Goal: Contribute content

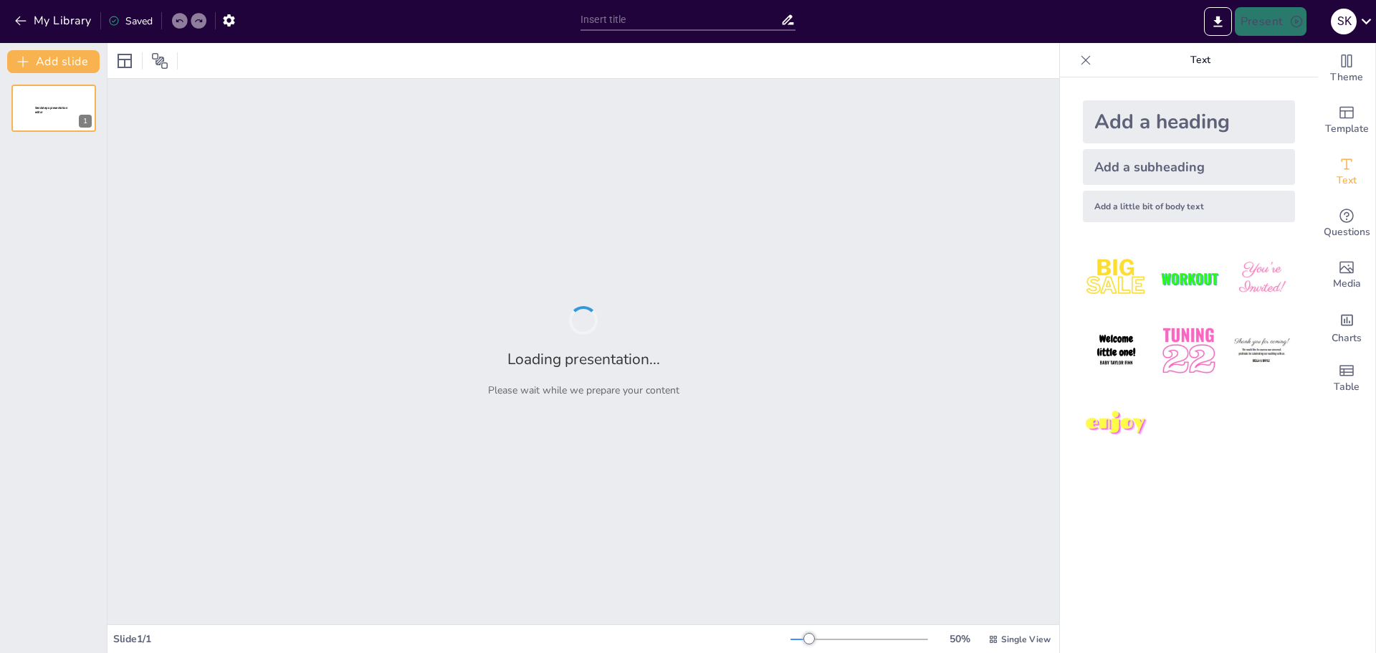
type input "M.A.K.E. An Impact: The Biggie [PERSON_NAME] Peer Mentorship Program"
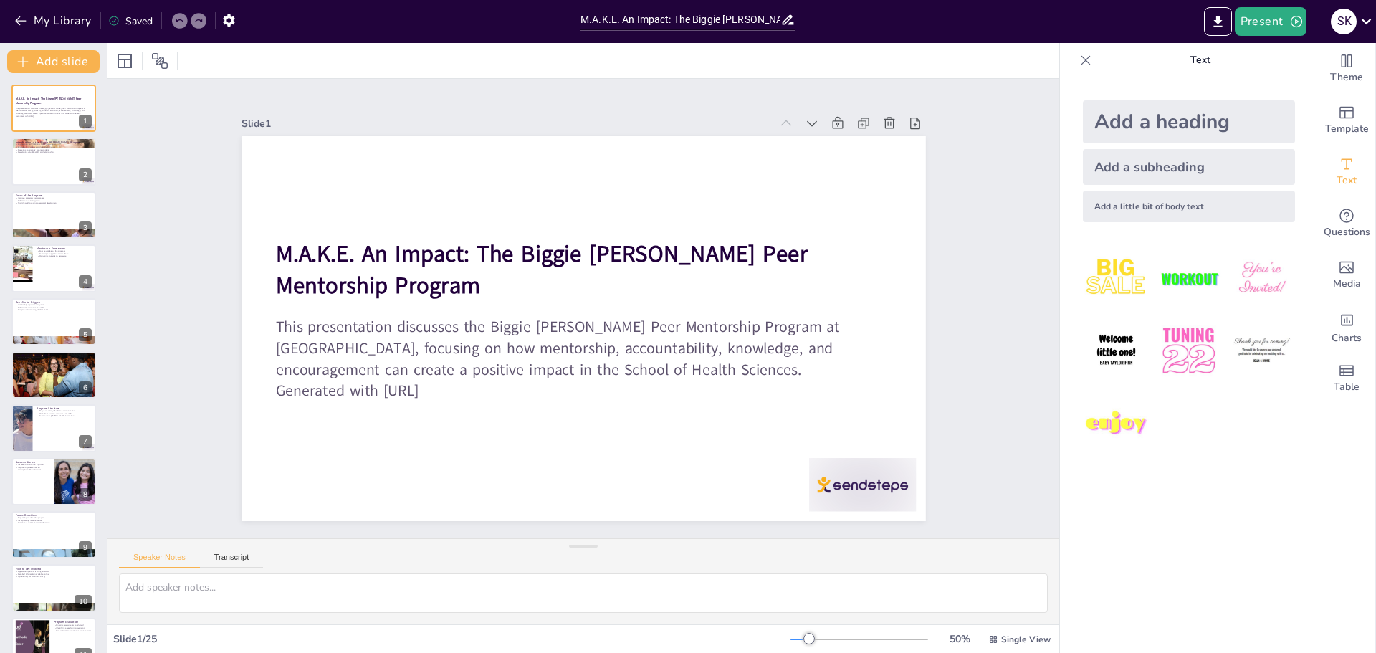
checkbox input "true"
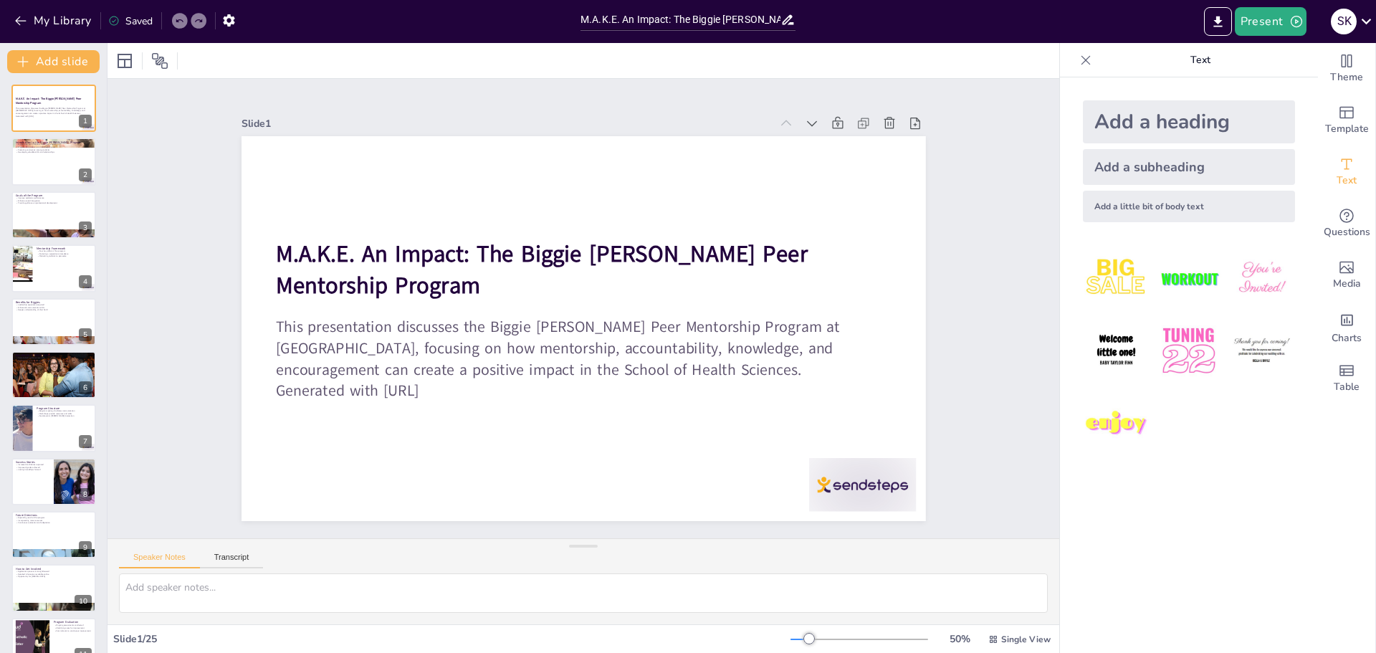
checkbox input "true"
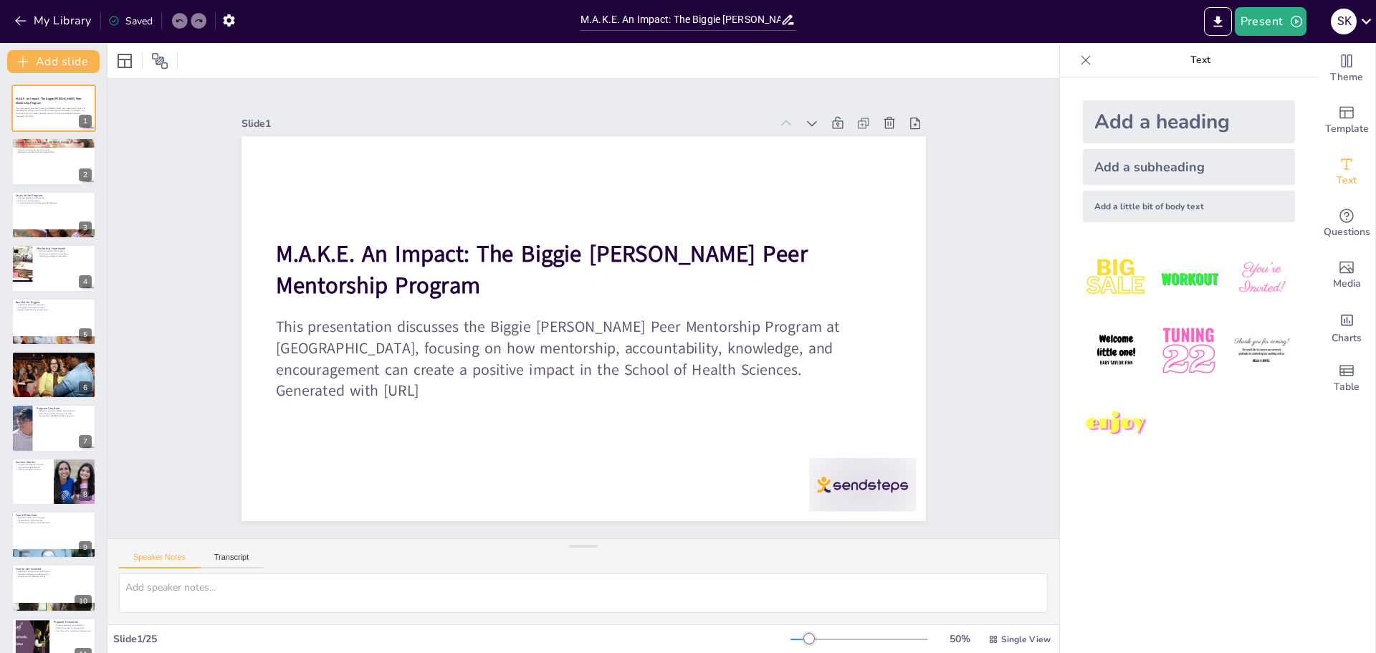
checkbox input "true"
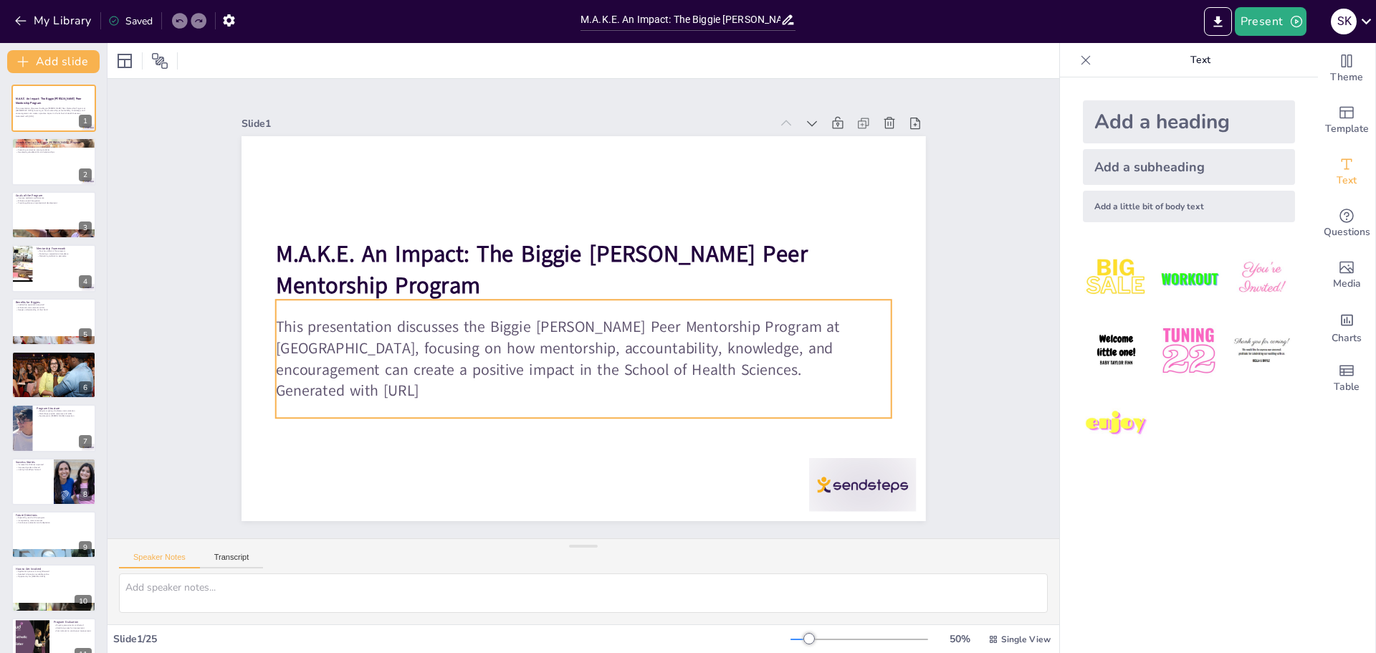
checkbox input "true"
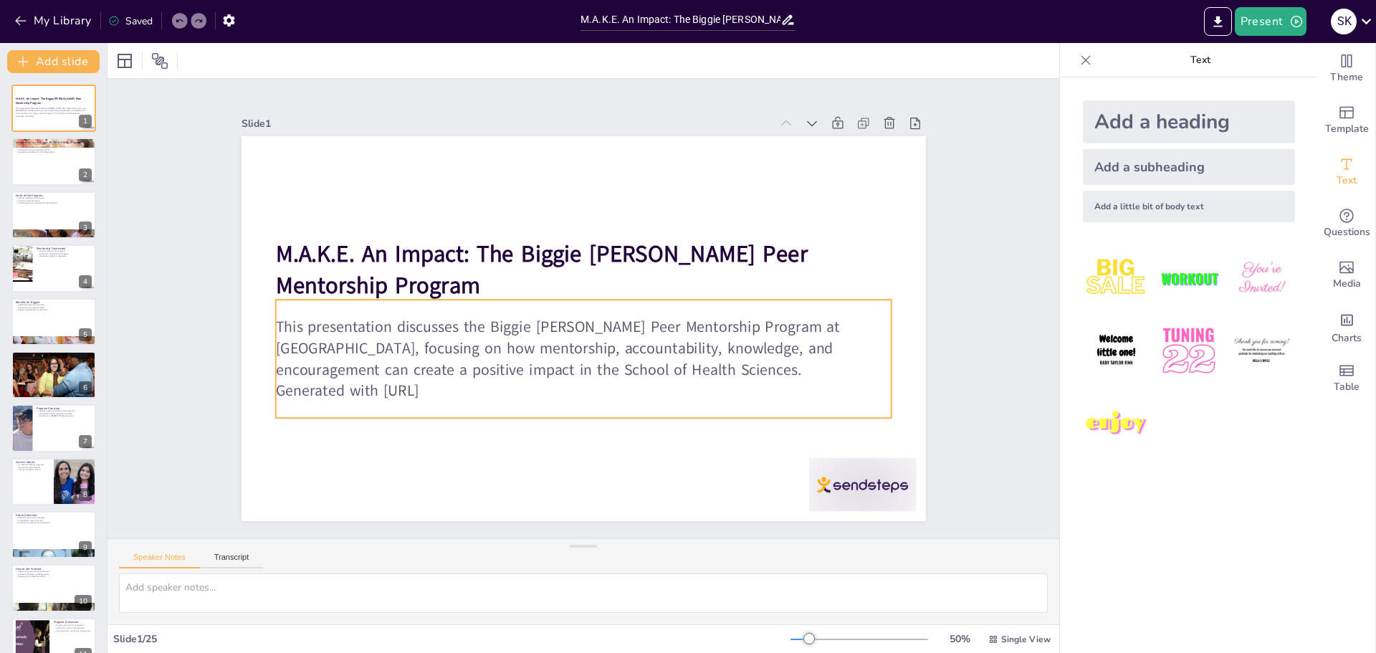
checkbox input "true"
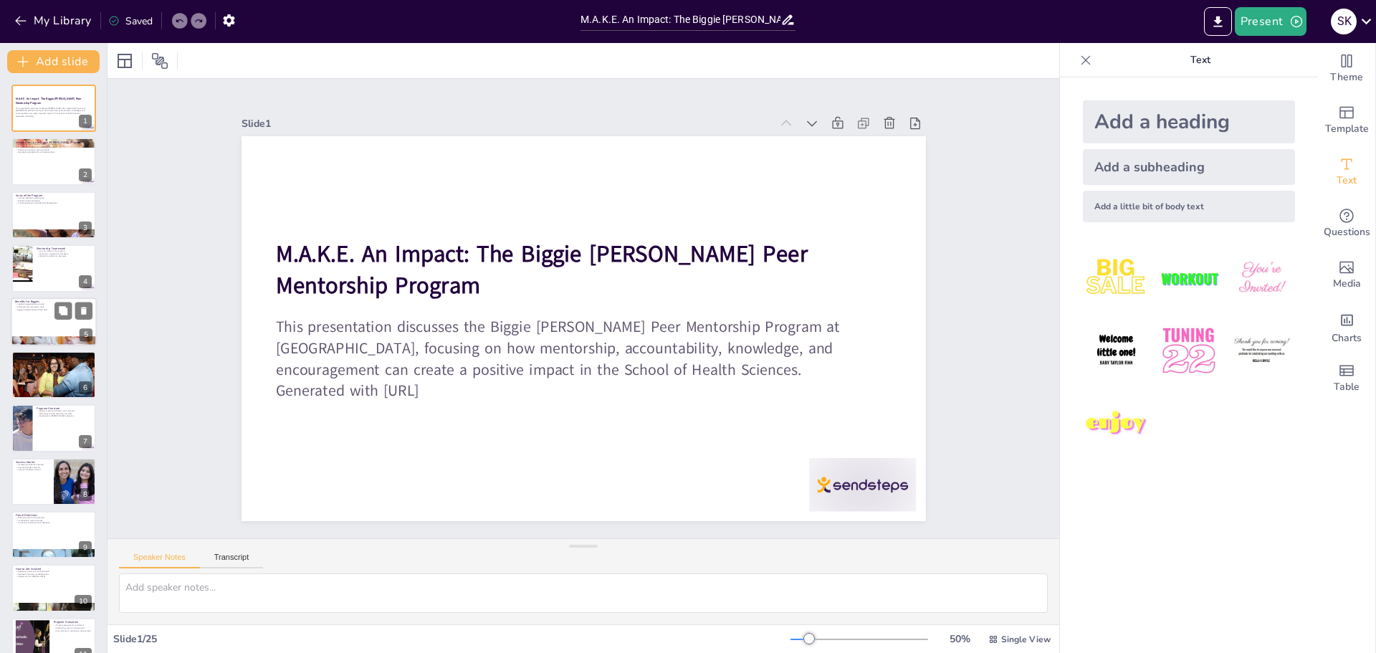
checkbox input "true"
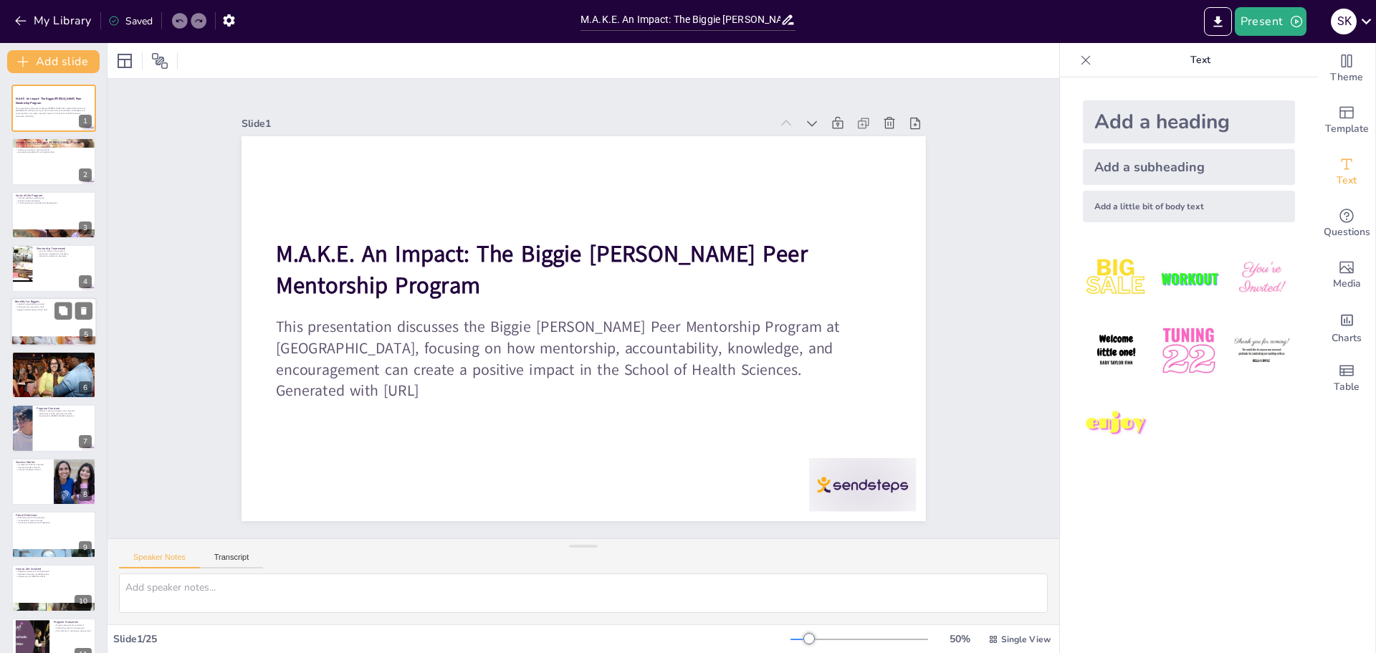
checkbox input "true"
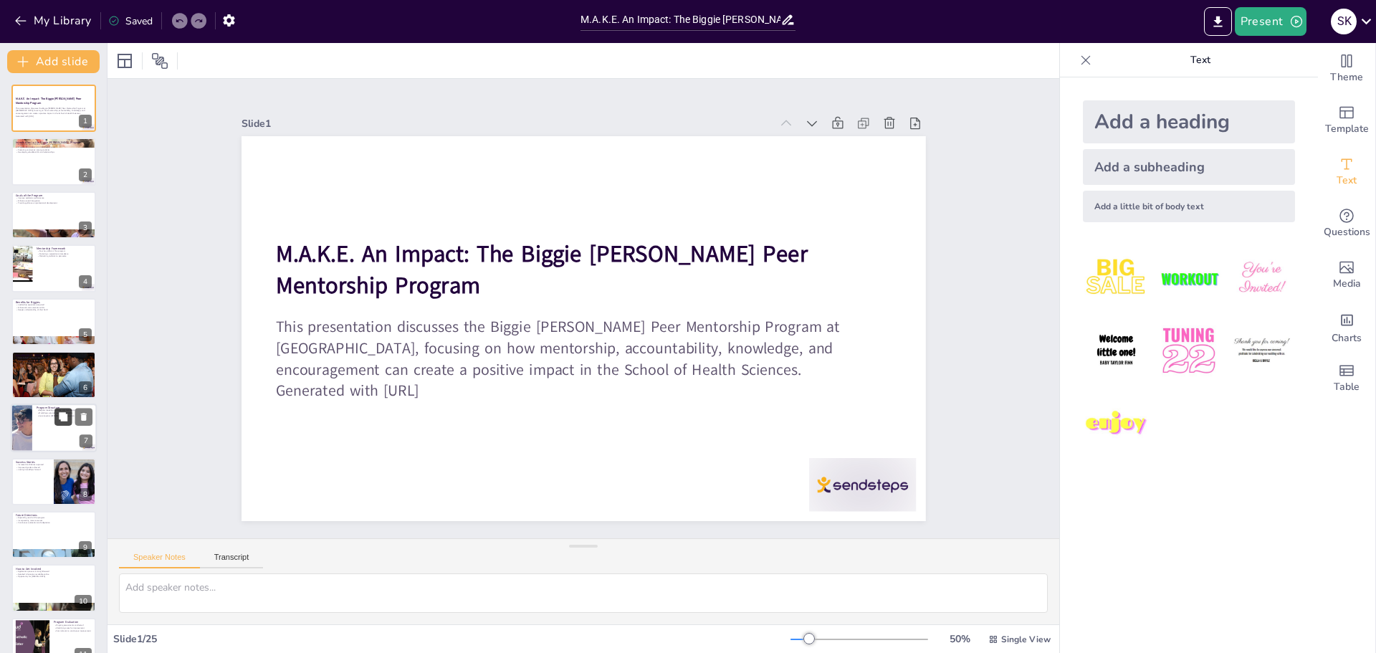
checkbox input "true"
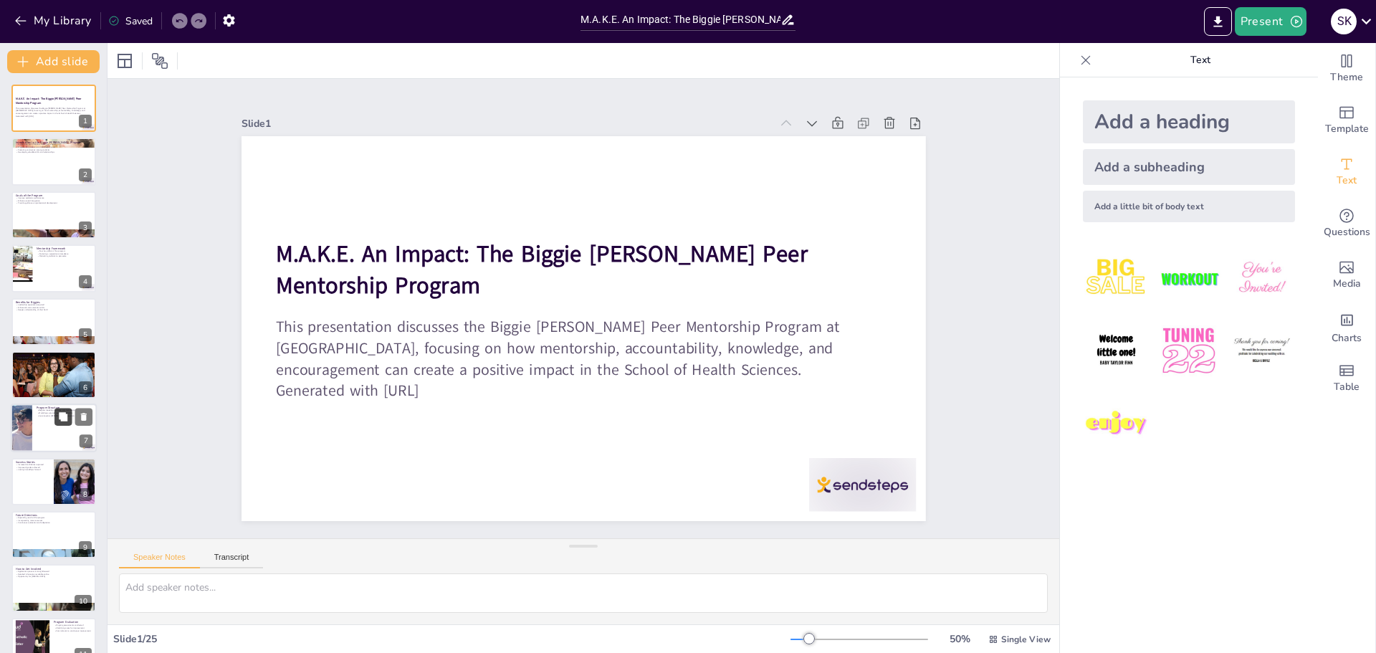
checkbox input "true"
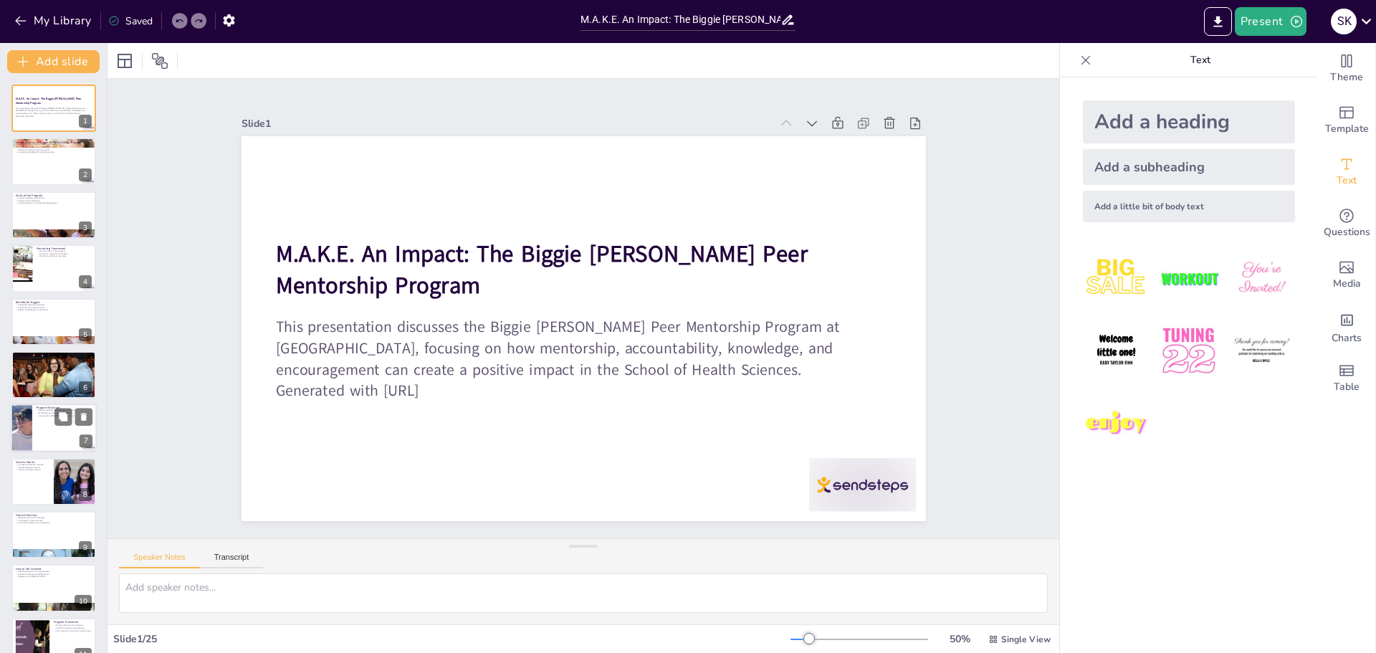
checkbox input "true"
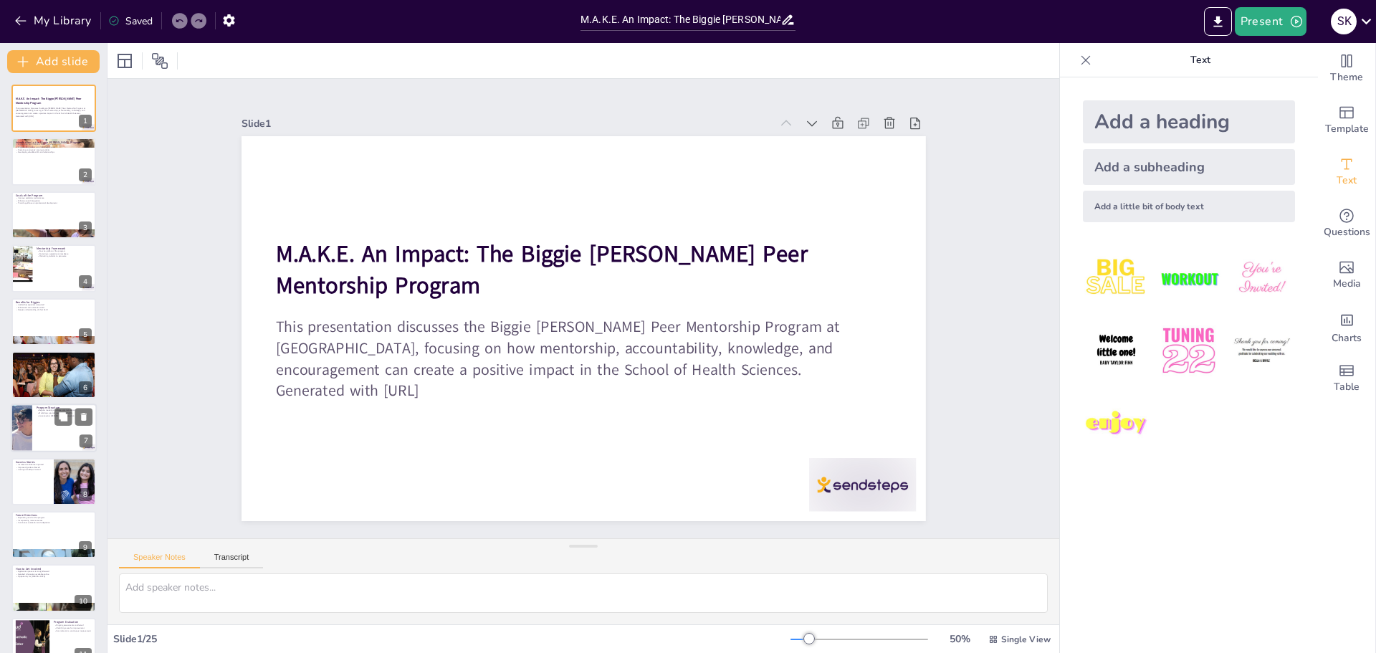
checkbox input "true"
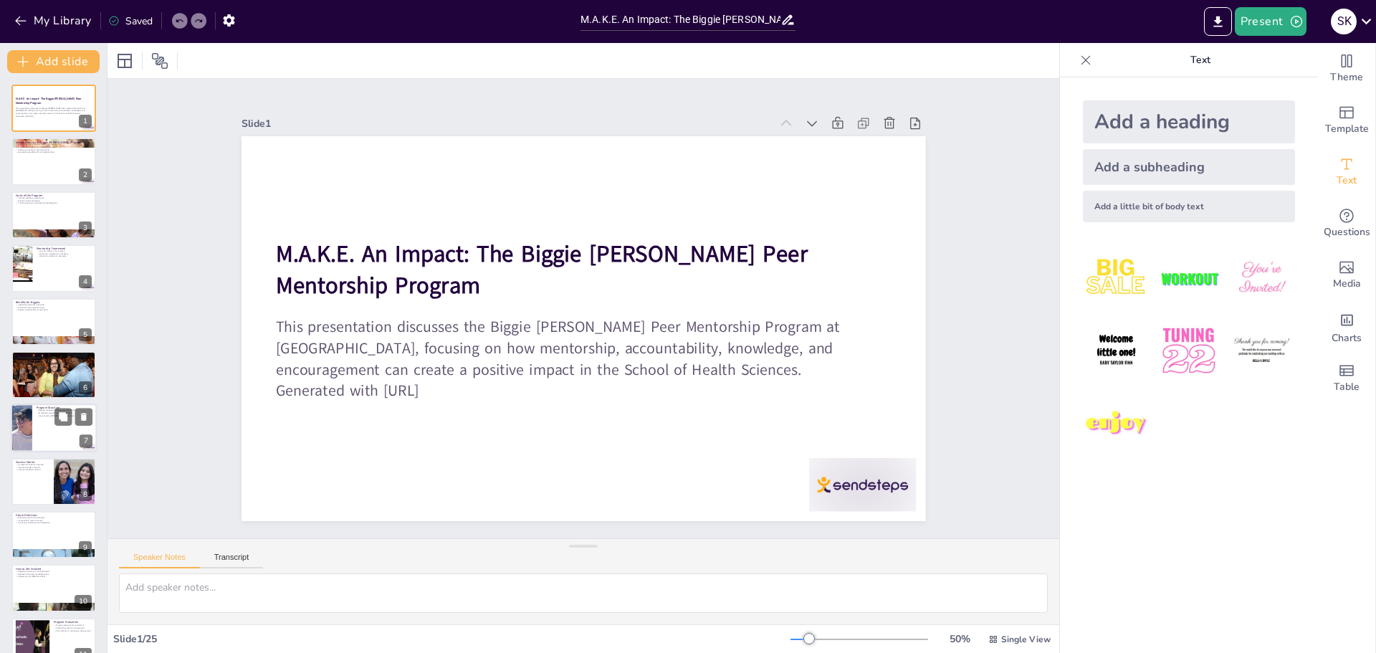
click at [52, 439] on div at bounding box center [54, 428] width 86 height 49
checkbox input "true"
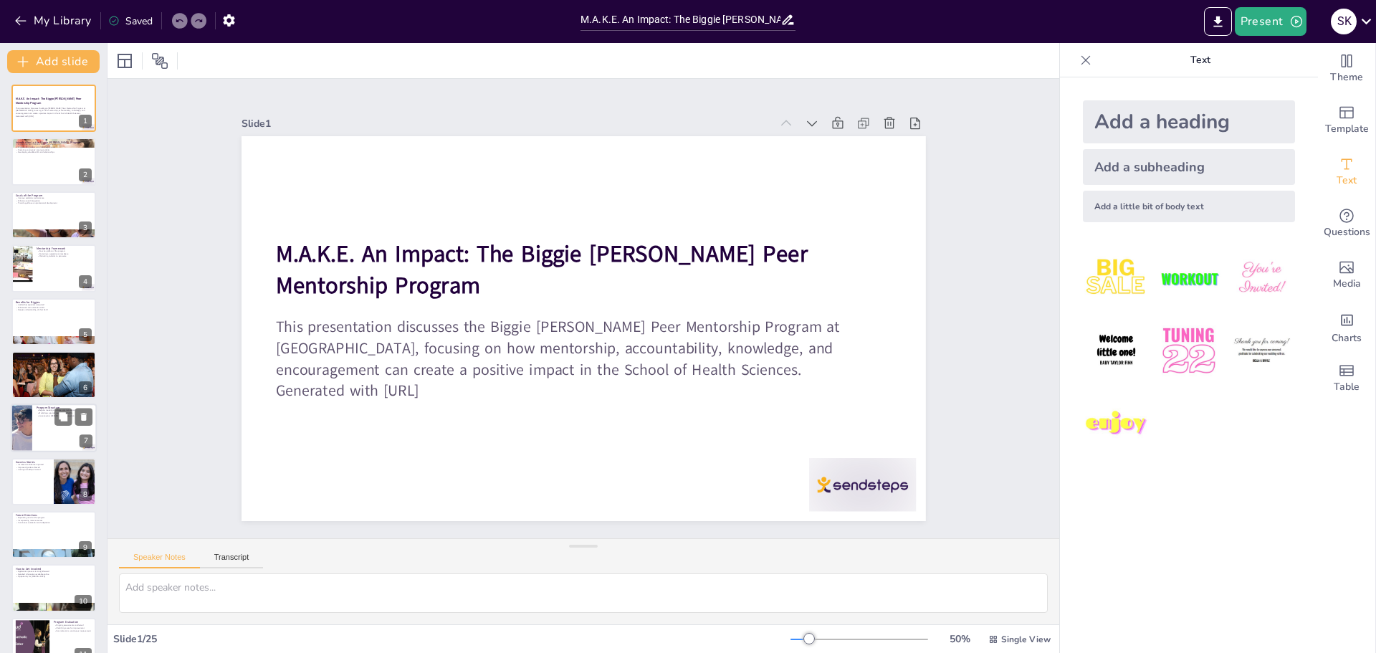
checkbox input "true"
type textarea "Regular meetings are essential for maintaining open lines of communication. The…"
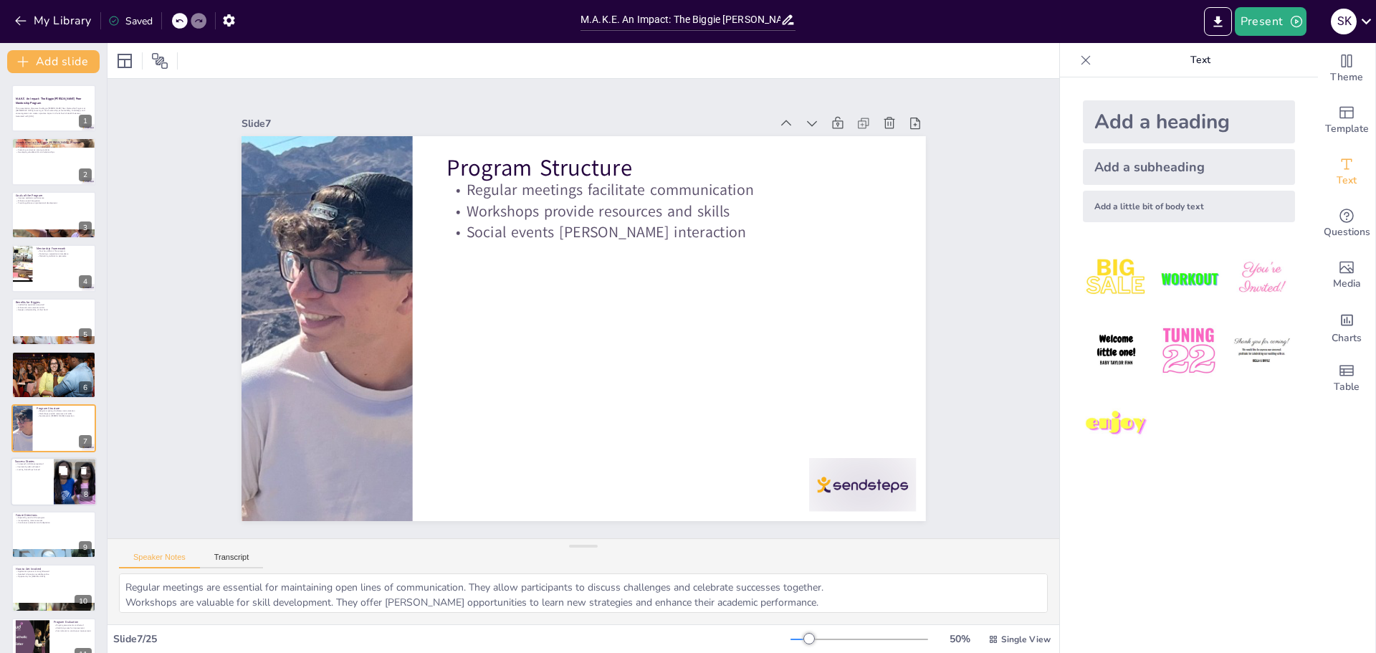
checkbox input "true"
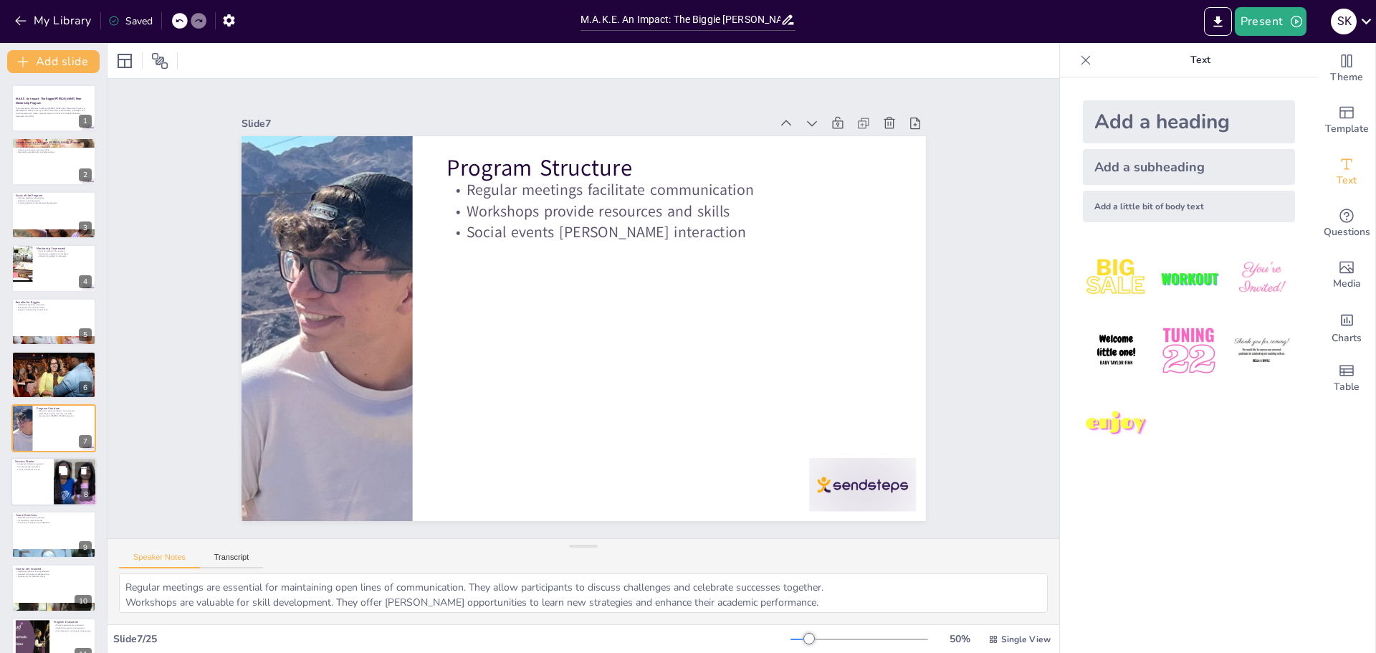
scroll to position [65, 0]
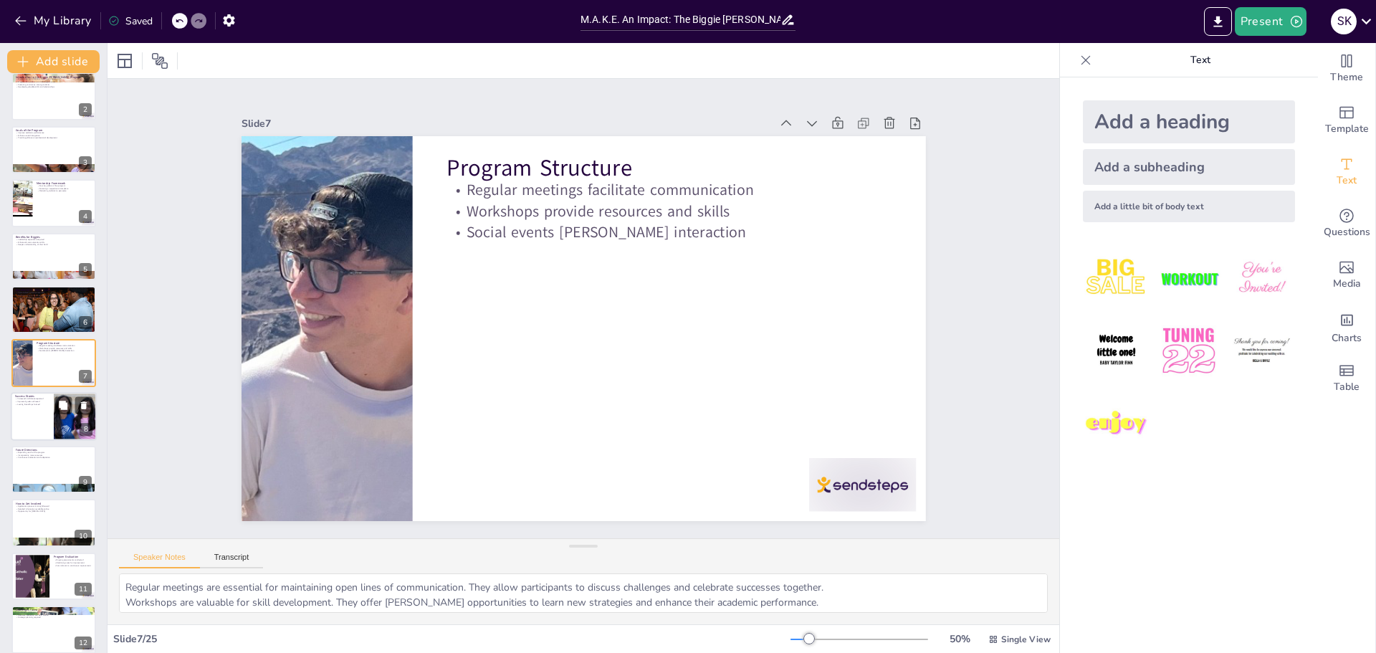
checkbox input "true"
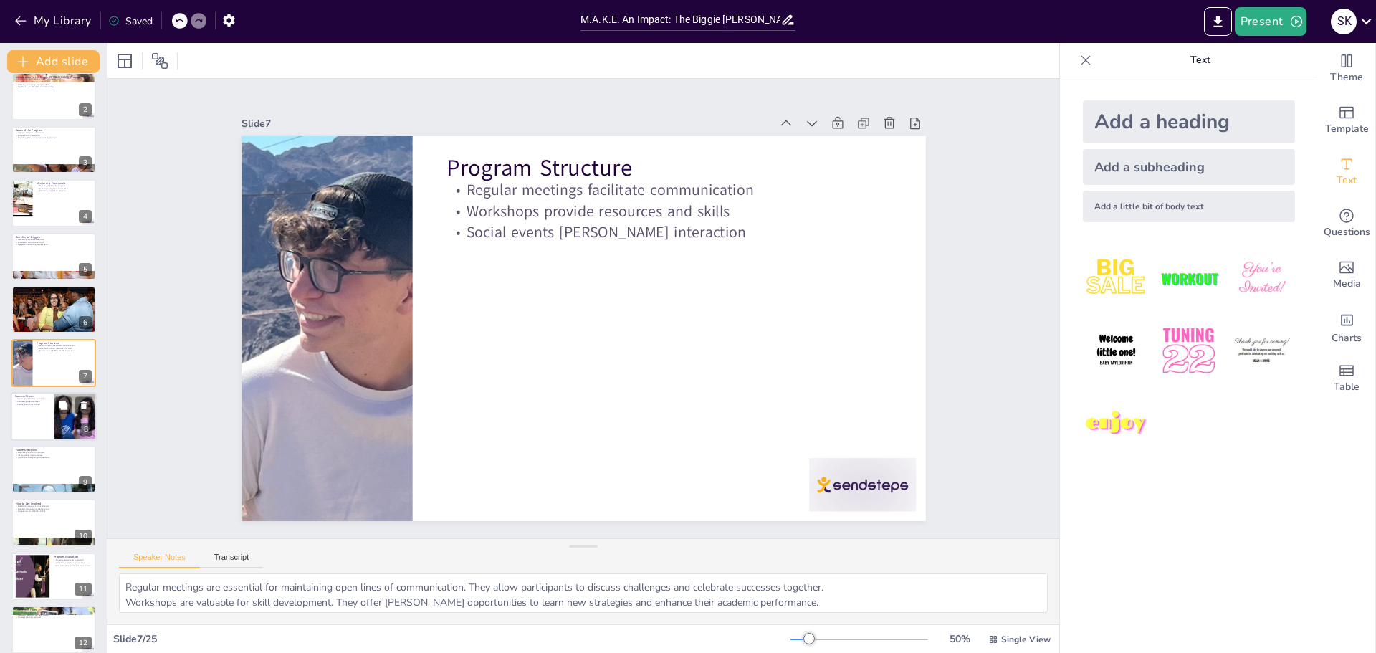
checkbox input "true"
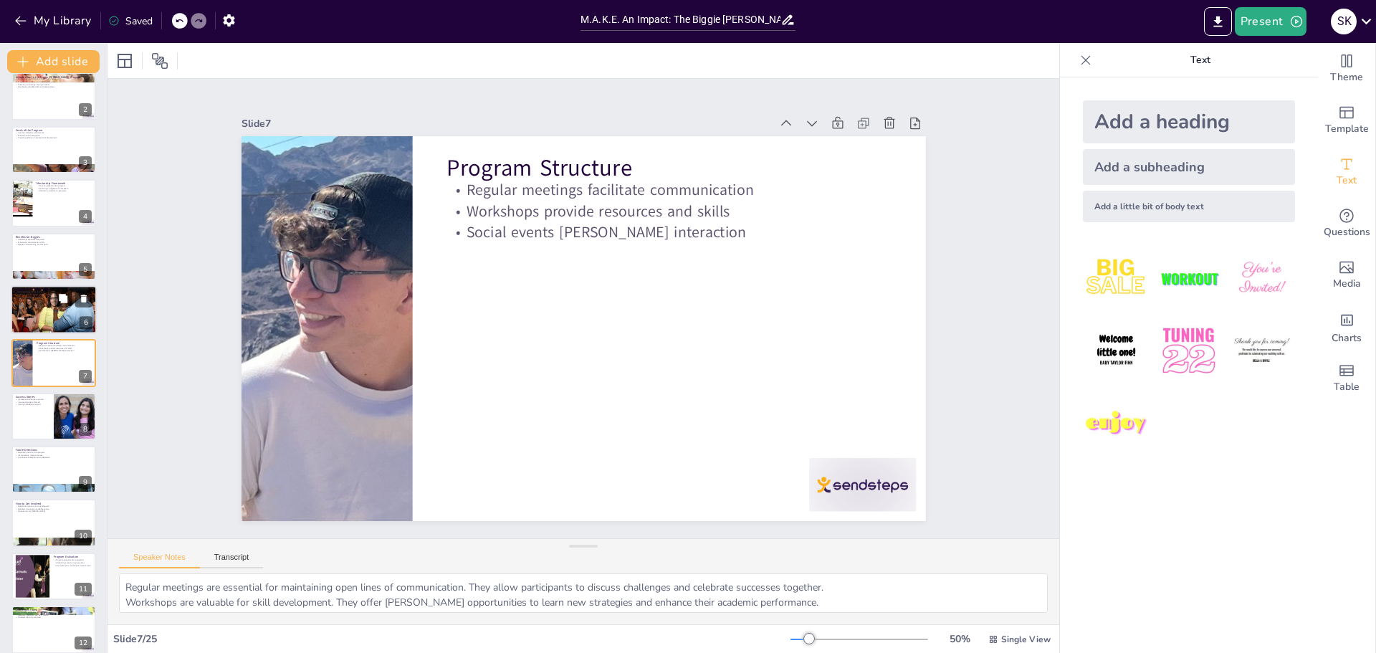
checkbox input "true"
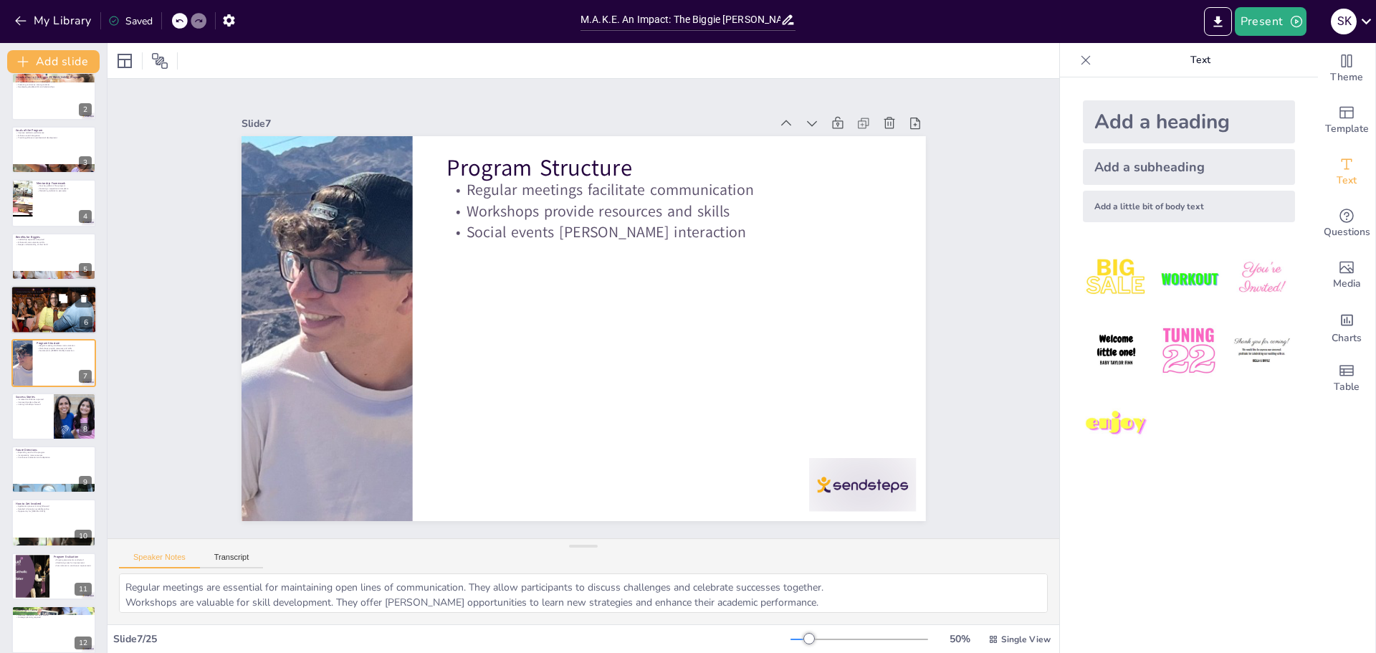
checkbox input "true"
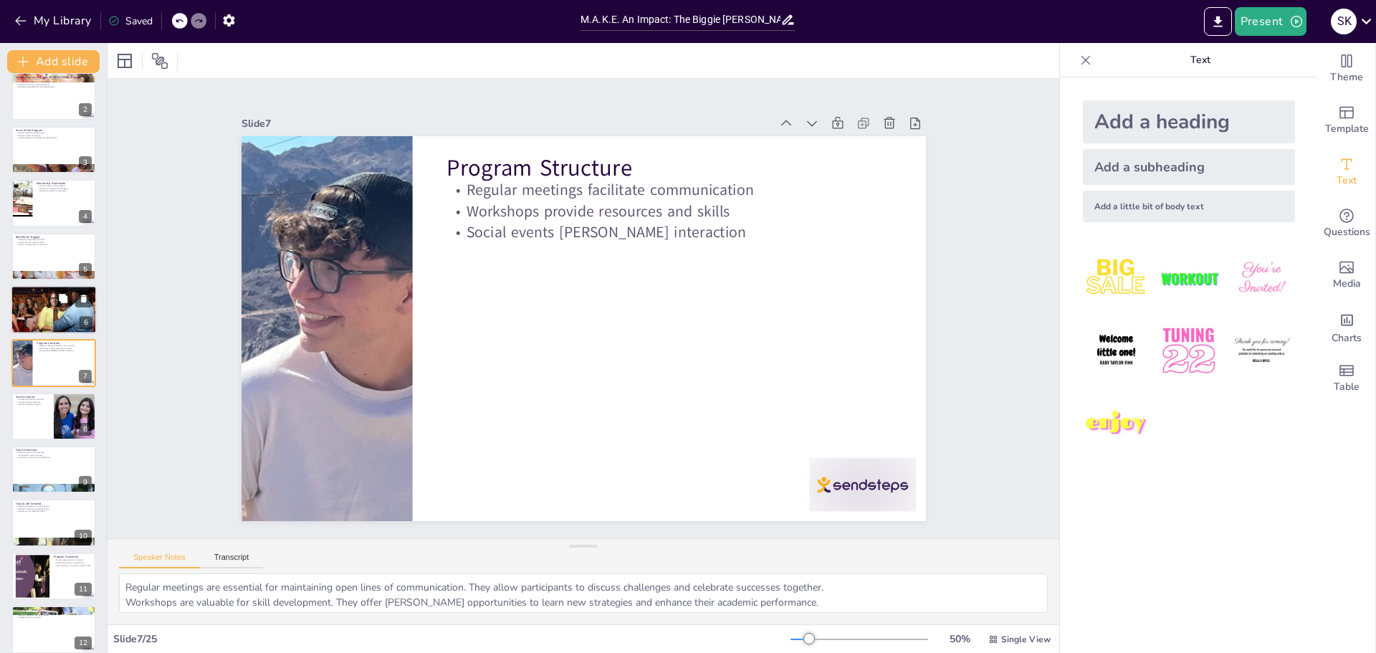
checkbox input "true"
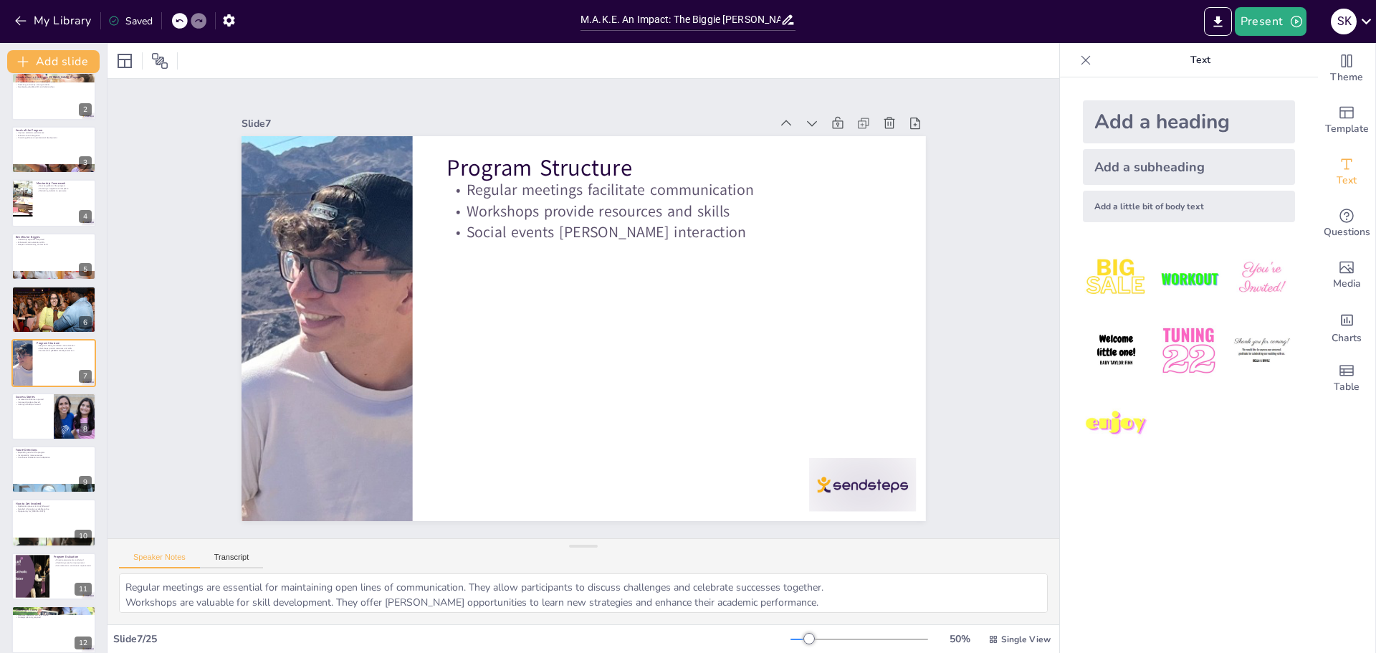
checkbox input "true"
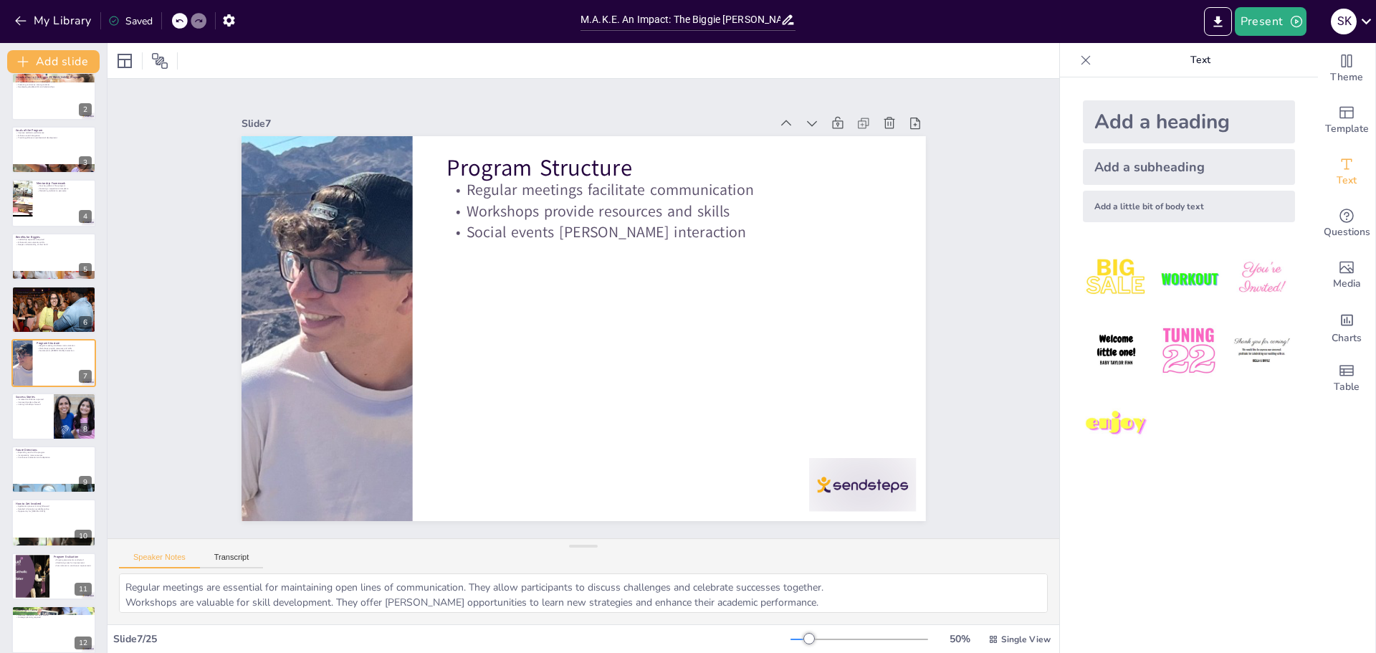
checkbox input "true"
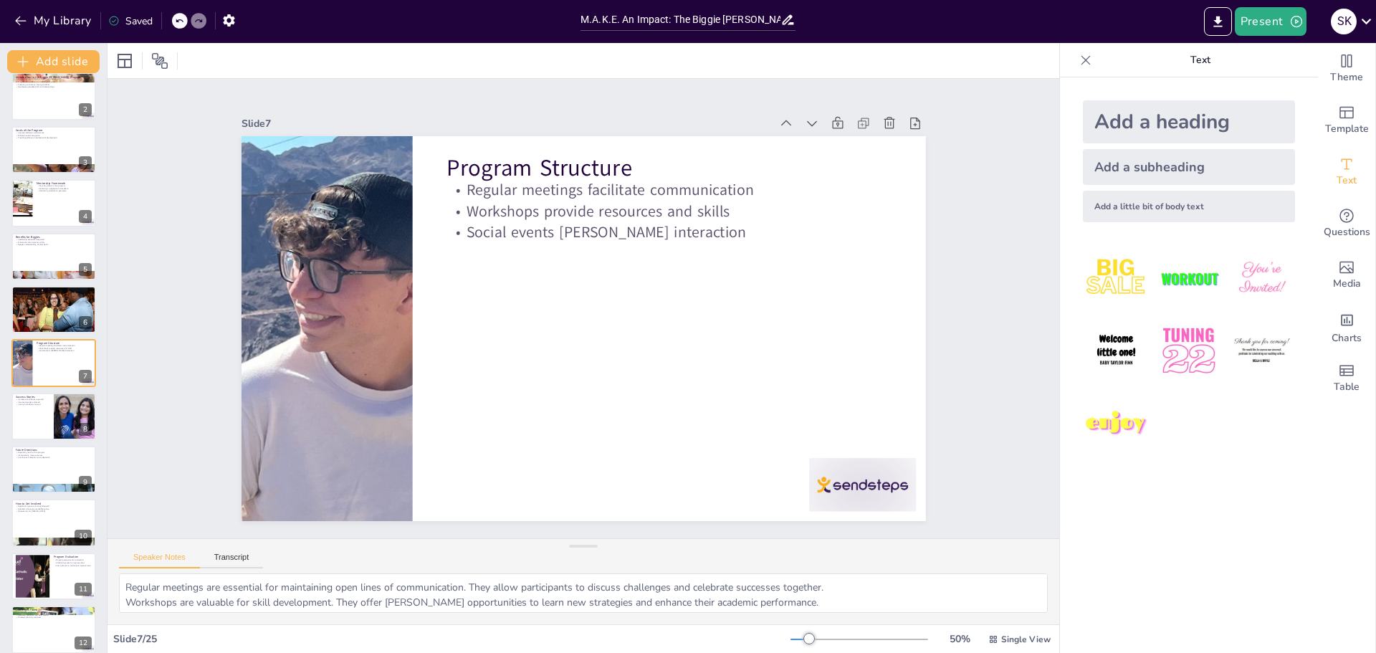
checkbox input "true"
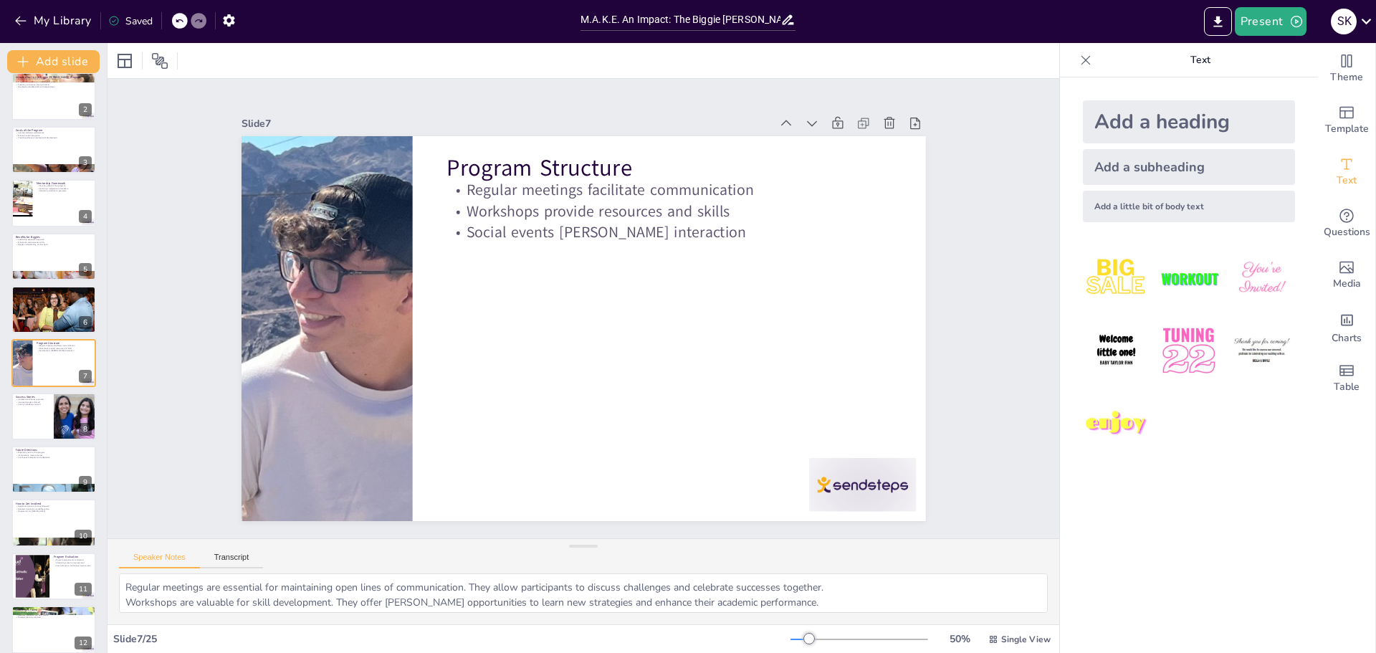
checkbox input "true"
